Goal: Transaction & Acquisition: Purchase product/service

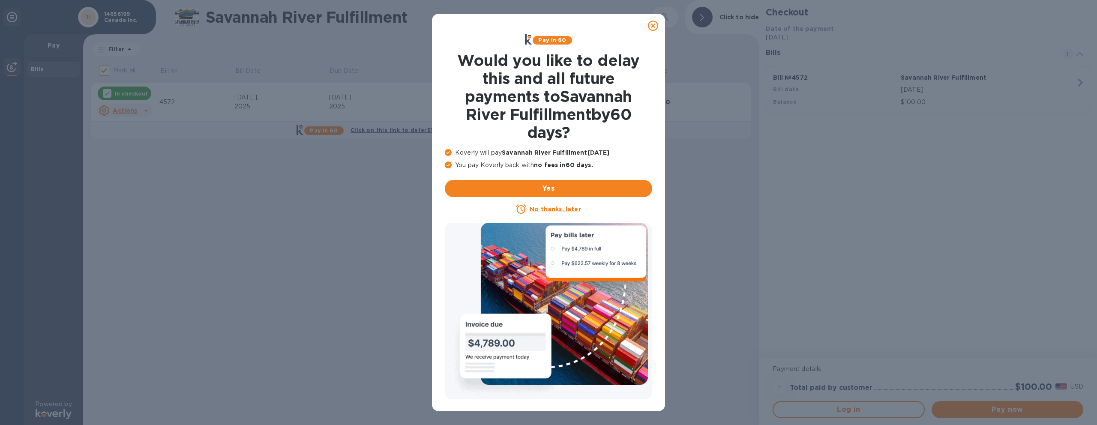
click at [652, 25] on icon at bounding box center [653, 26] width 10 height 10
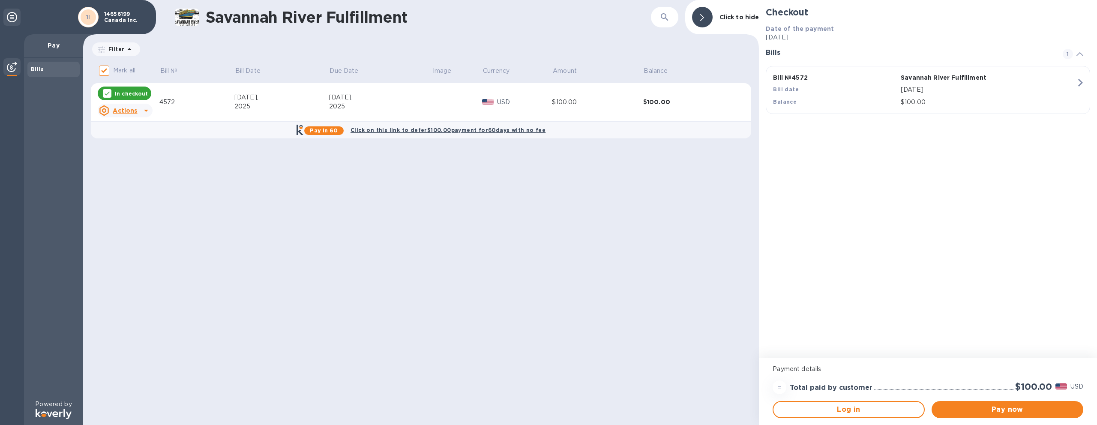
click at [130, 111] on u "Actions" at bounding box center [125, 110] width 24 height 7
click at [997, 412] on div at bounding box center [548, 212] width 1097 height 425
click at [1008, 410] on span "Pay now" at bounding box center [1007, 409] width 138 height 10
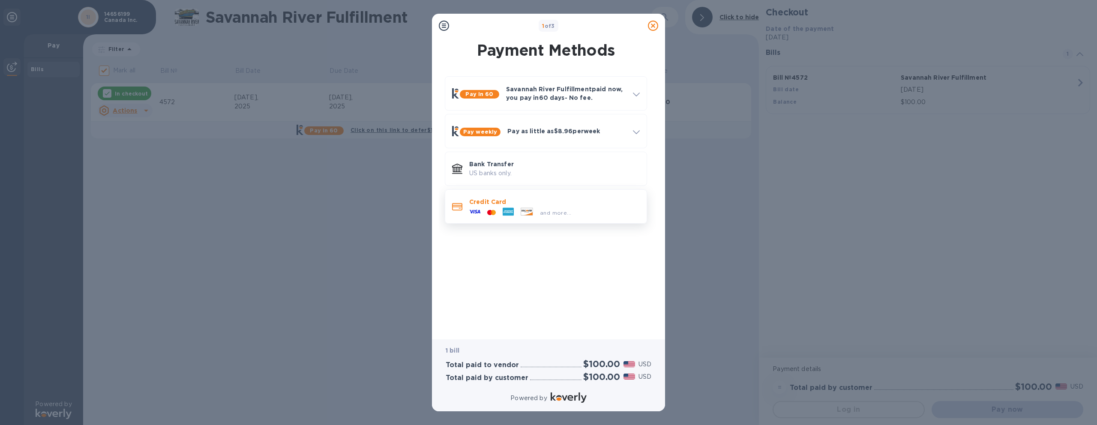
click at [544, 205] on p "Credit Card" at bounding box center [554, 201] width 170 height 9
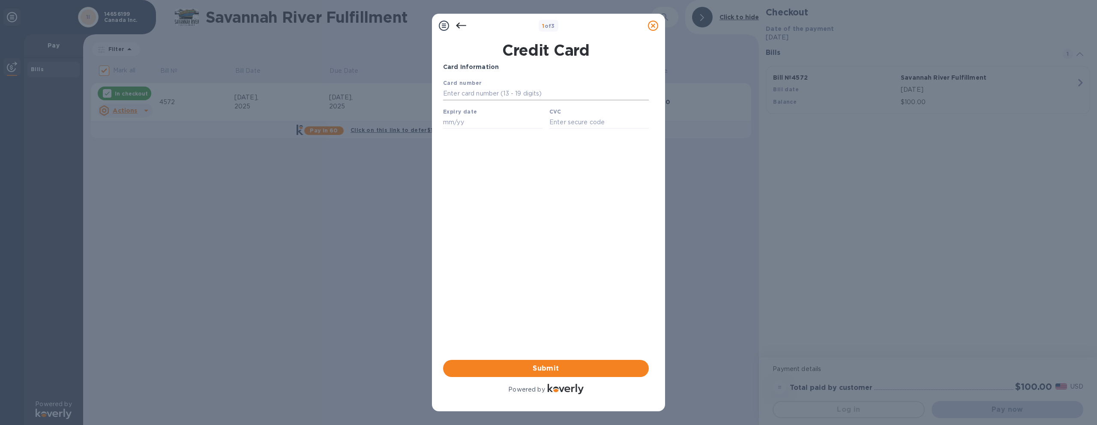
click at [484, 94] on input "text" at bounding box center [546, 93] width 206 height 13
type input "[CREDIT_CARD_NUMBER]"
type input "09/26"
type input "0711"
click at [560, 365] on span "Submit" at bounding box center [546, 368] width 192 height 10
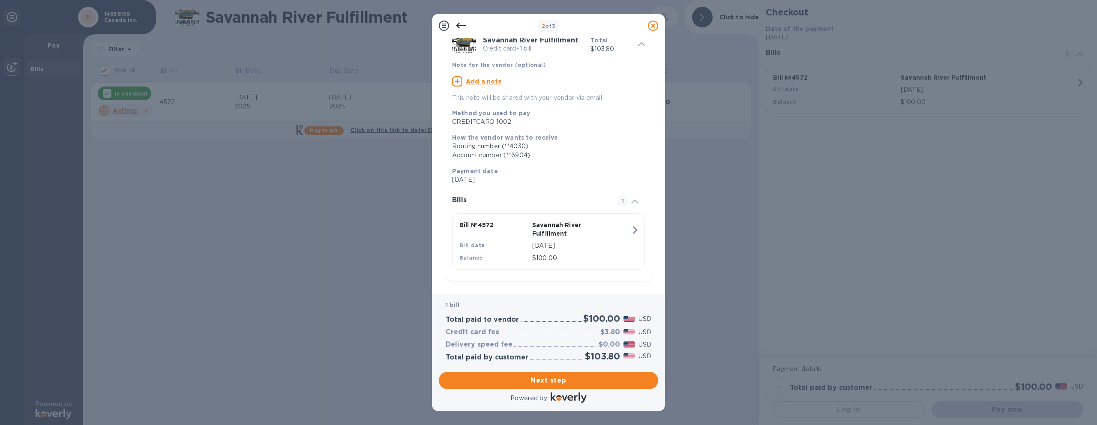
scroll to position [44, 0]
click at [548, 377] on span "Next step" at bounding box center [548, 380] width 206 height 10
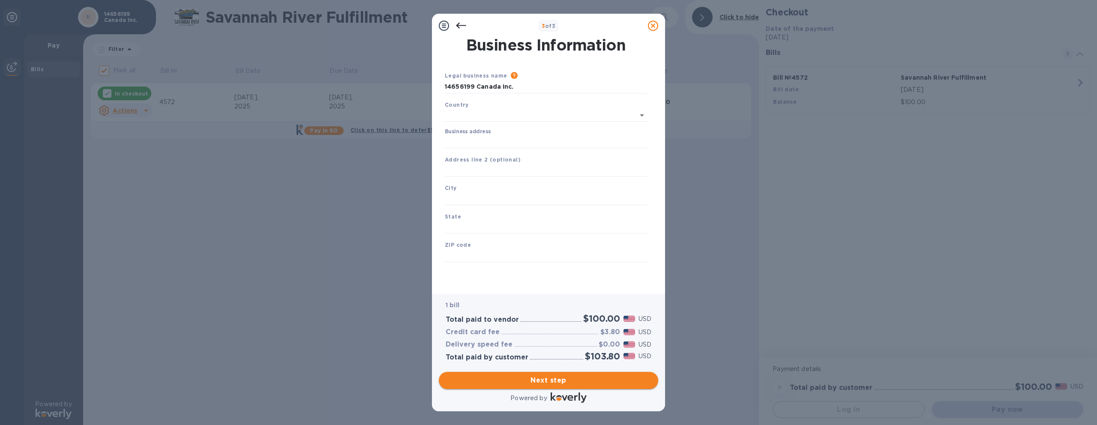
scroll to position [0, 0]
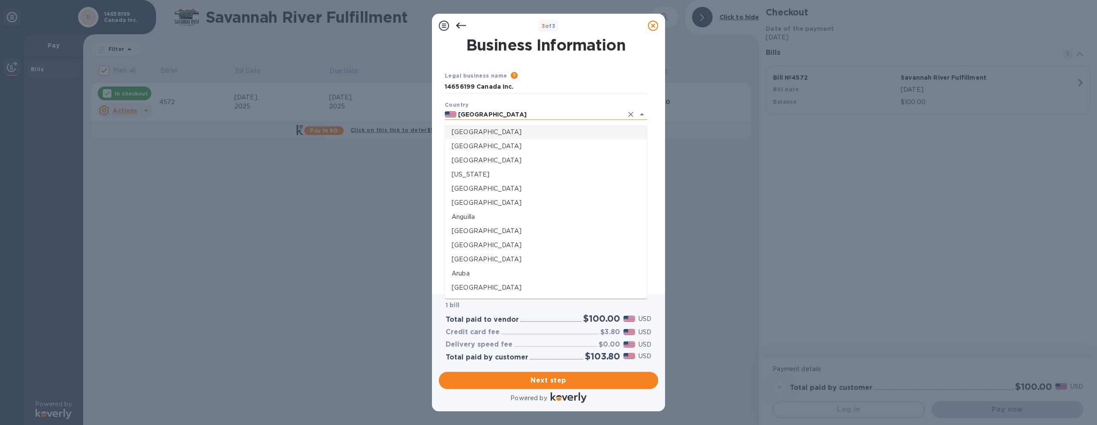
click at [537, 112] on input "[GEOGRAPHIC_DATA]" at bounding box center [539, 114] width 167 height 11
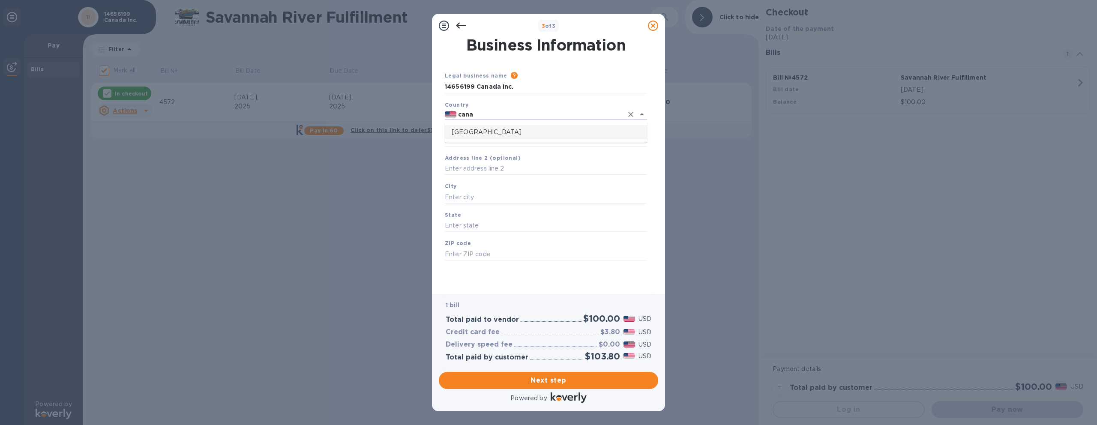
click at [507, 131] on p "[GEOGRAPHIC_DATA]" at bounding box center [545, 132] width 188 height 9
type input "[GEOGRAPHIC_DATA]"
click at [491, 143] on input "Business address" at bounding box center [546, 140] width 202 height 13
type input "[STREET_ADDRESS]"
type input "[PERSON_NAME]"
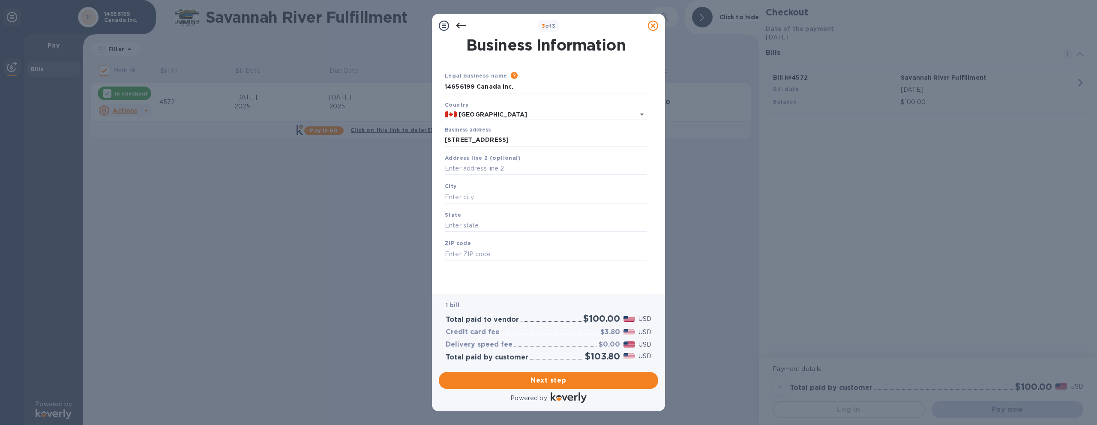
type input "ON"
type input "L8V 2J8"
click at [544, 375] on span "Next step" at bounding box center [548, 380] width 206 height 10
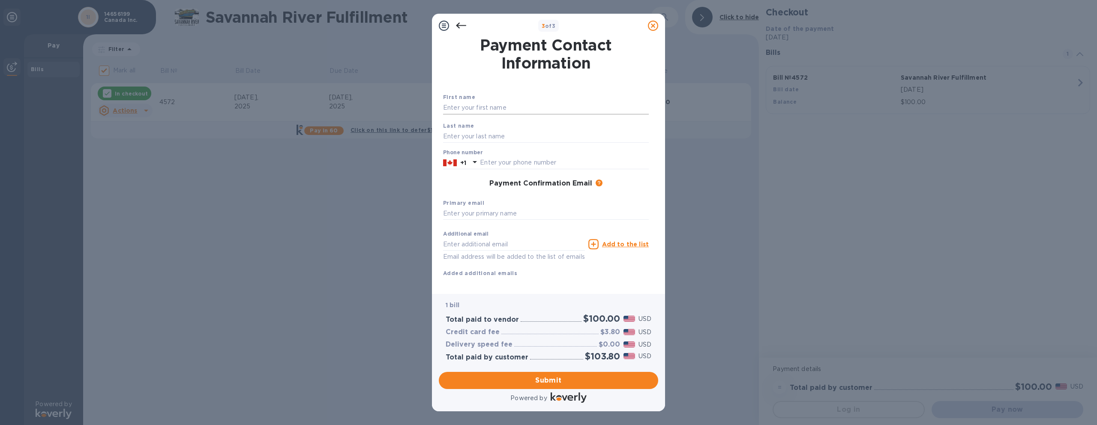
click at [511, 102] on input "text" at bounding box center [546, 108] width 206 height 13
type input "[PERSON_NAME]"
click at [528, 138] on input "text" at bounding box center [546, 136] width 206 height 13
type input "[PERSON_NAME]"
click at [505, 167] on input "text" at bounding box center [564, 162] width 169 height 13
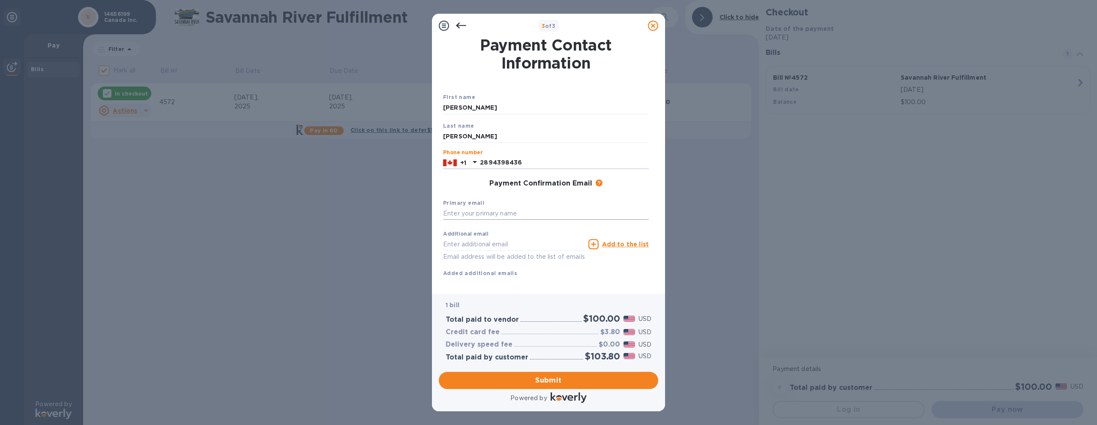
type input "2894398436"
click at [498, 212] on input "text" at bounding box center [546, 213] width 206 height 13
type input "[PERSON_NAME][EMAIL_ADDRESS][PERSON_NAME][DOMAIN_NAME]"
click at [585, 381] on span "Submit" at bounding box center [548, 380] width 206 height 10
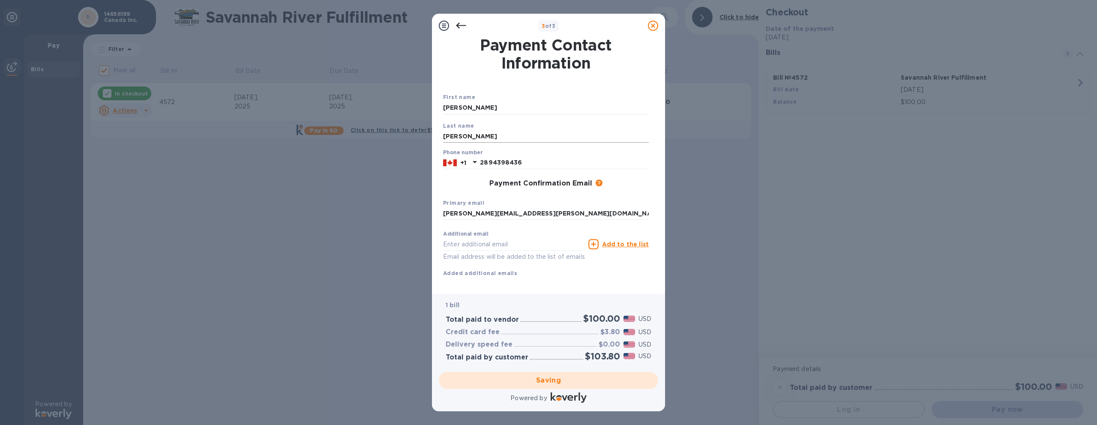
checkbox input "false"
